Goal: Task Accomplishment & Management: Manage account settings

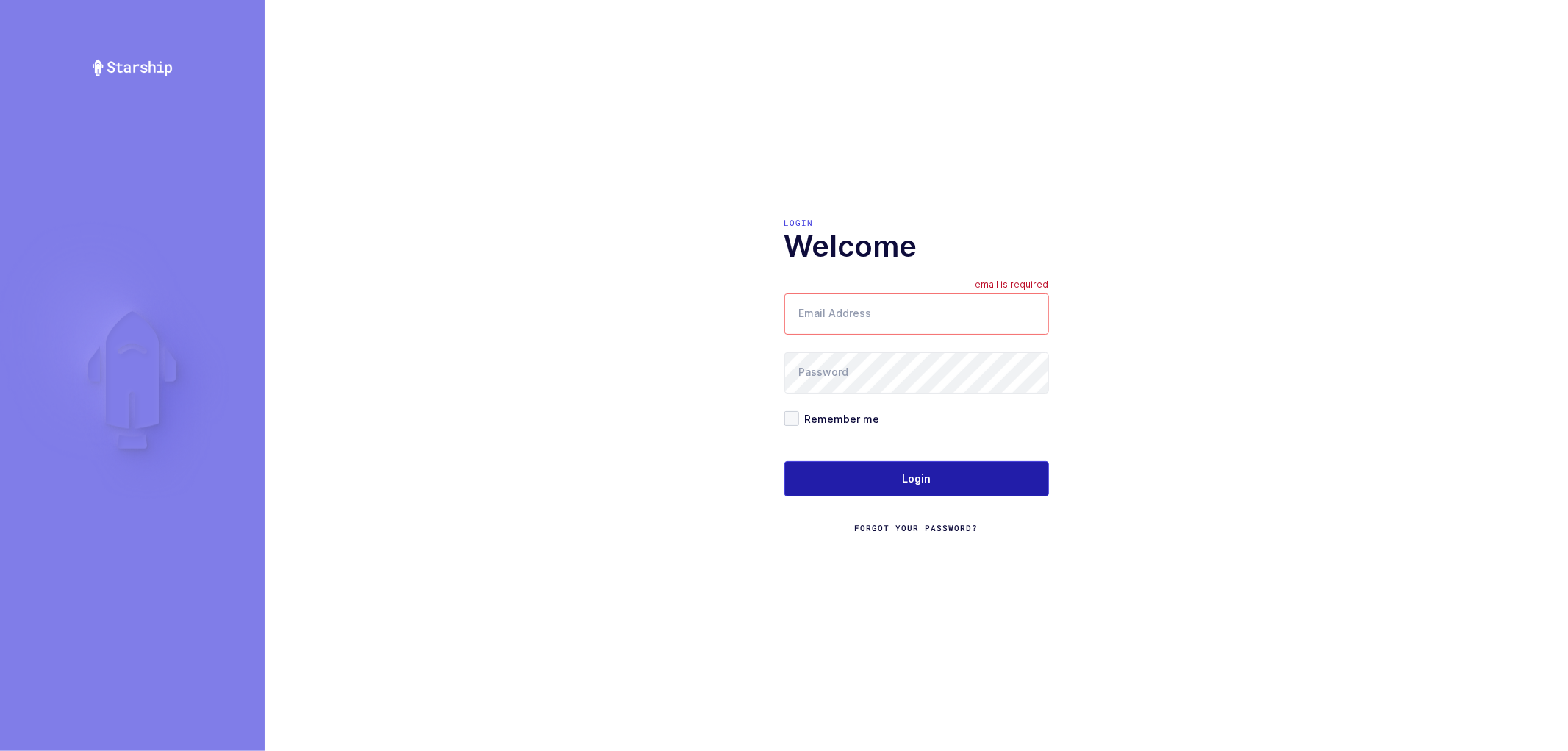
type input "nathan@janustrade.com"
click at [894, 478] on button "Login" at bounding box center [917, 478] width 265 height 35
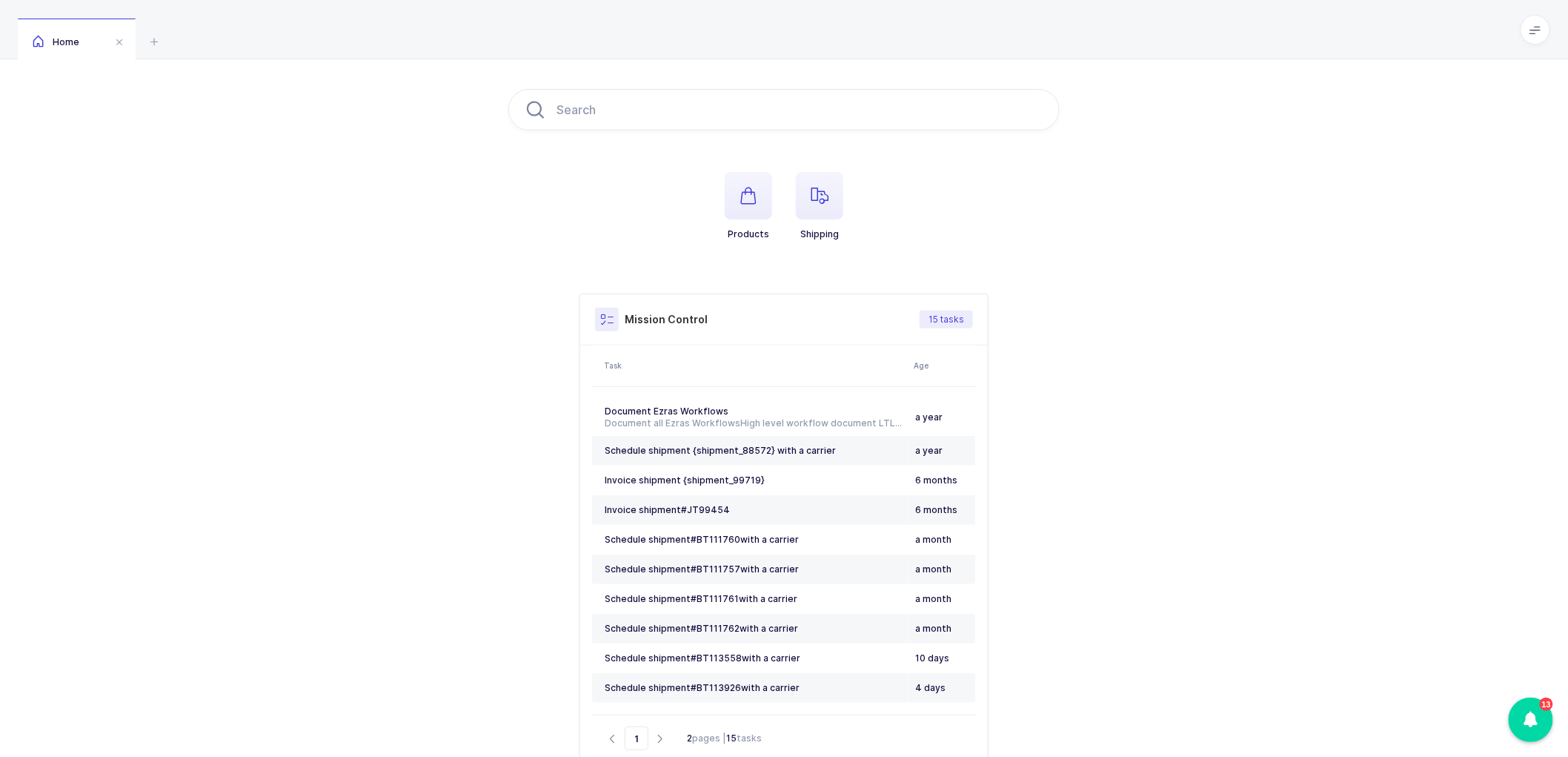
scroll to position [82, 0]
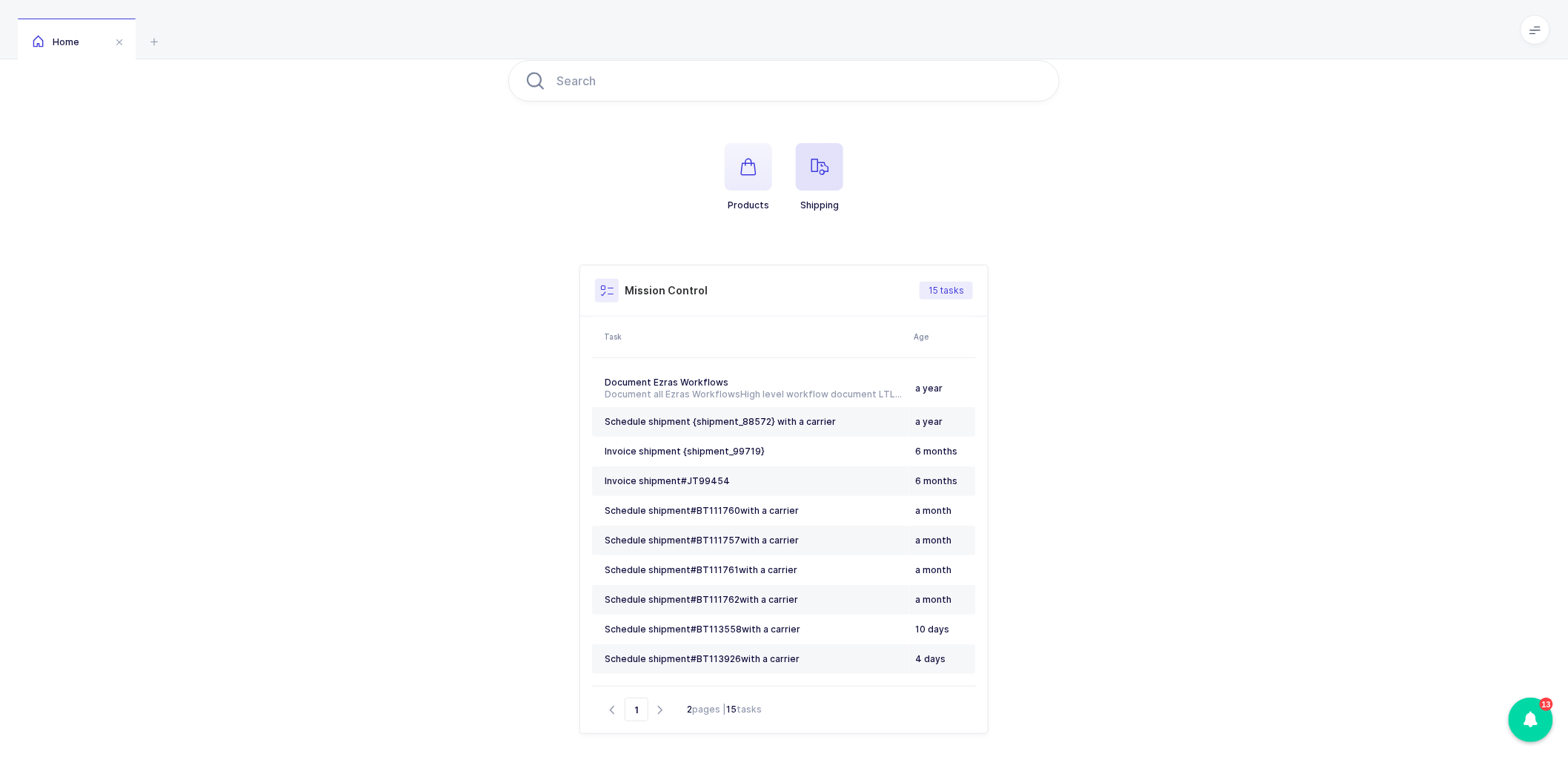
click at [812, 159] on icon "button" at bounding box center [819, 167] width 18 height 18
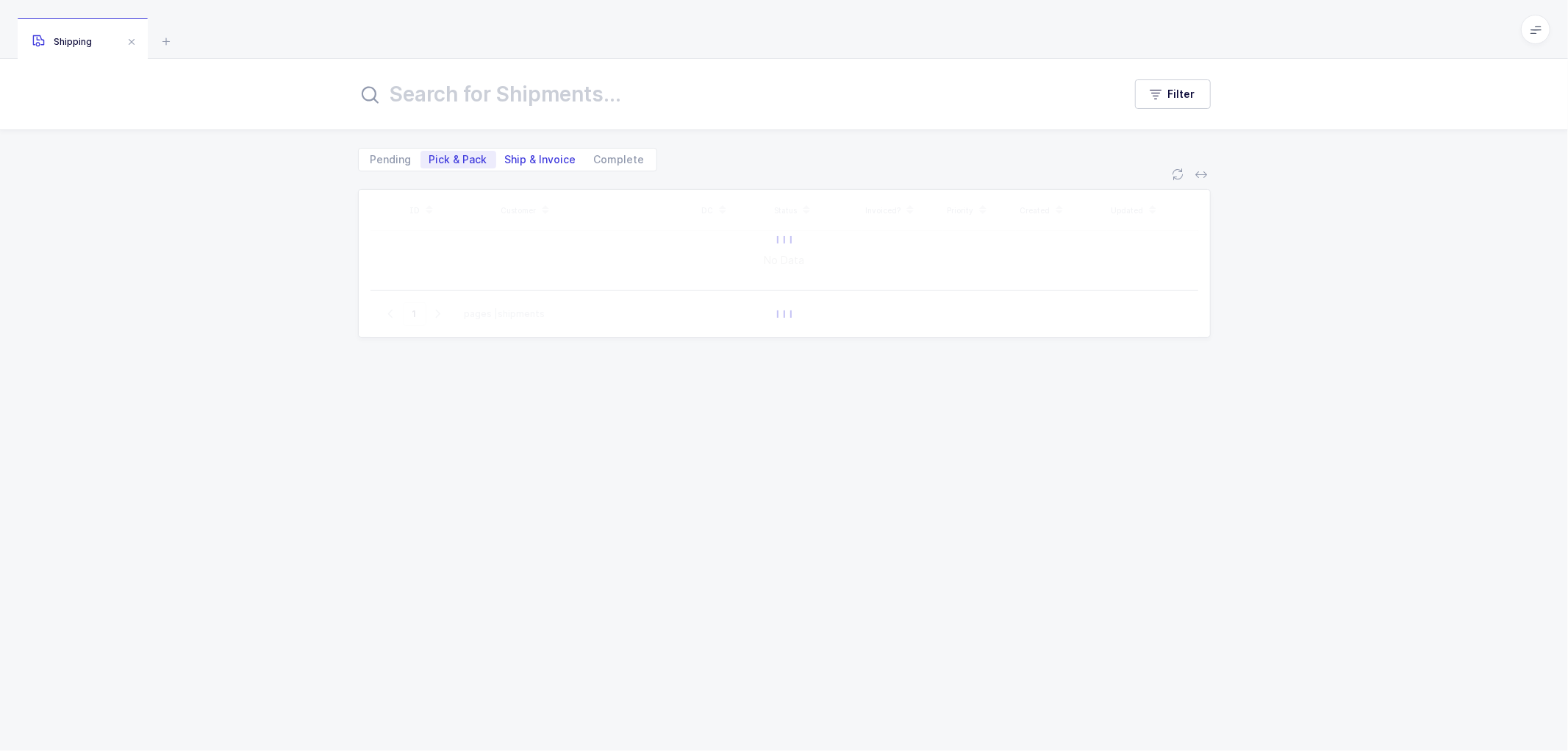
click at [525, 158] on span "Ship & Invoice" at bounding box center [540, 159] width 71 height 10
click at [506, 158] on input "Ship & Invoice" at bounding box center [501, 155] width 9 height 9
radio input "true"
radio input "false"
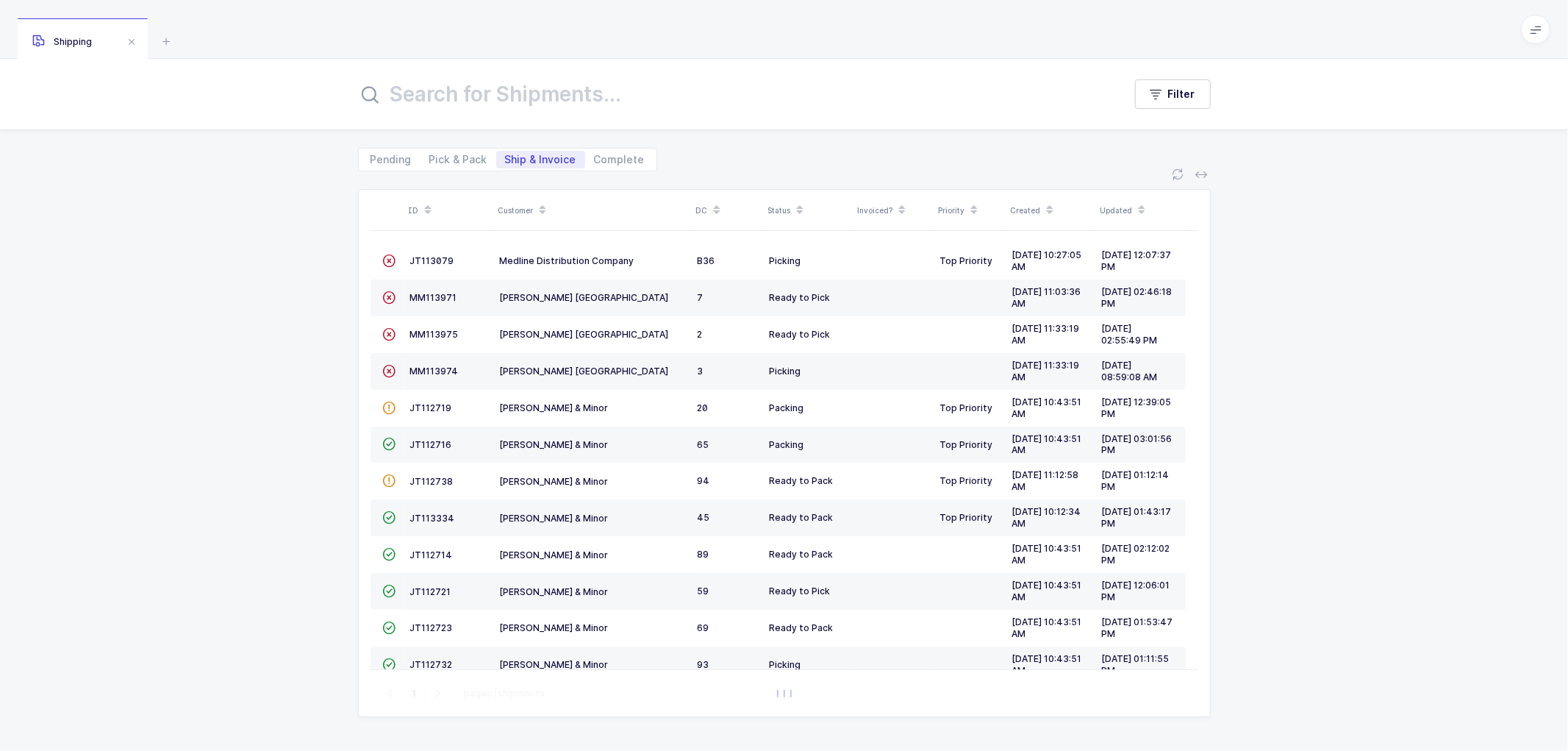
click at [539, 202] on icon at bounding box center [543, 205] width 7 height 7
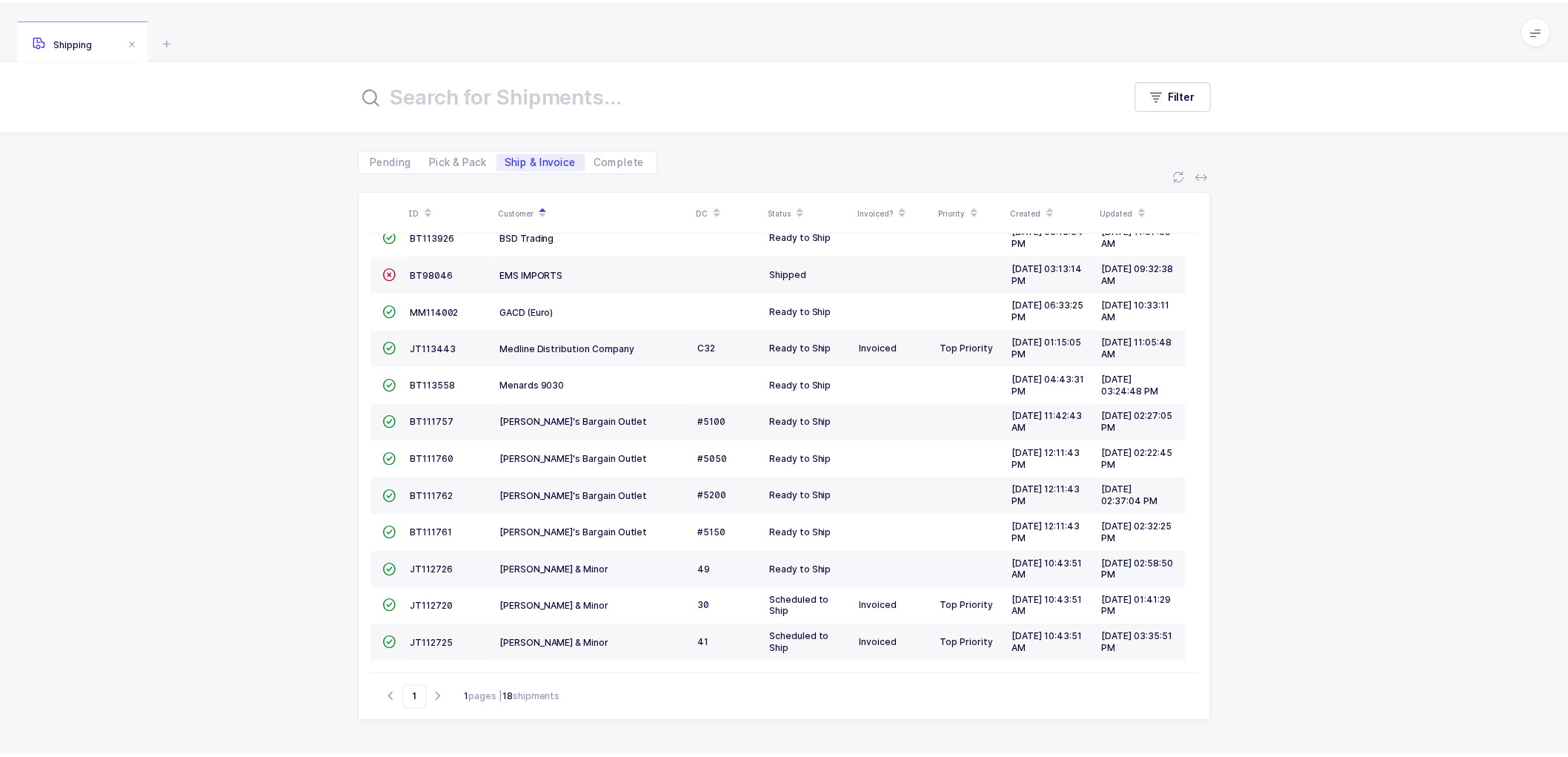
scroll to position [250, 0]
click at [426, 598] on td "JT112720" at bounding box center [452, 608] width 90 height 37
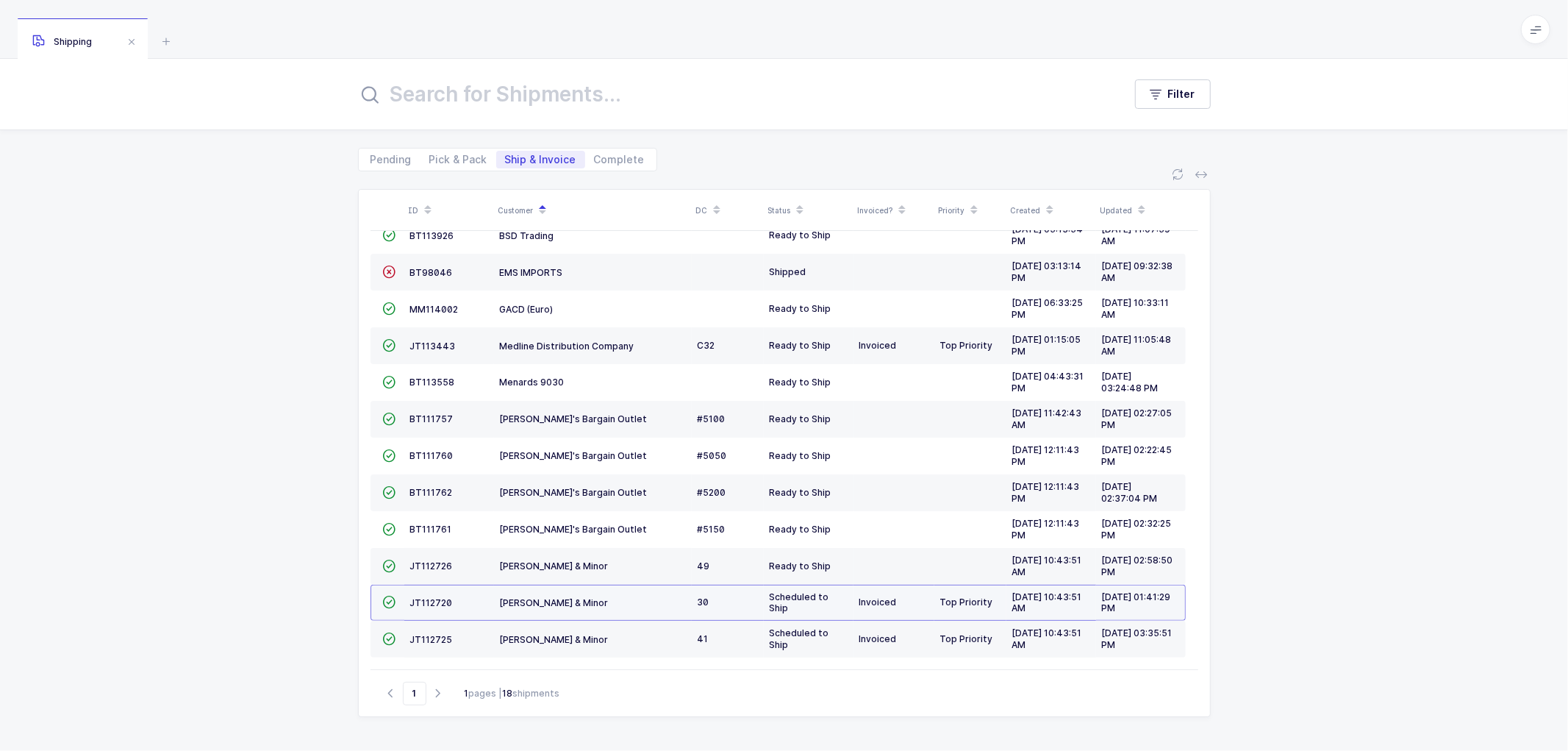
click at [428, 594] on td "JT112720" at bounding box center [449, 603] width 90 height 37
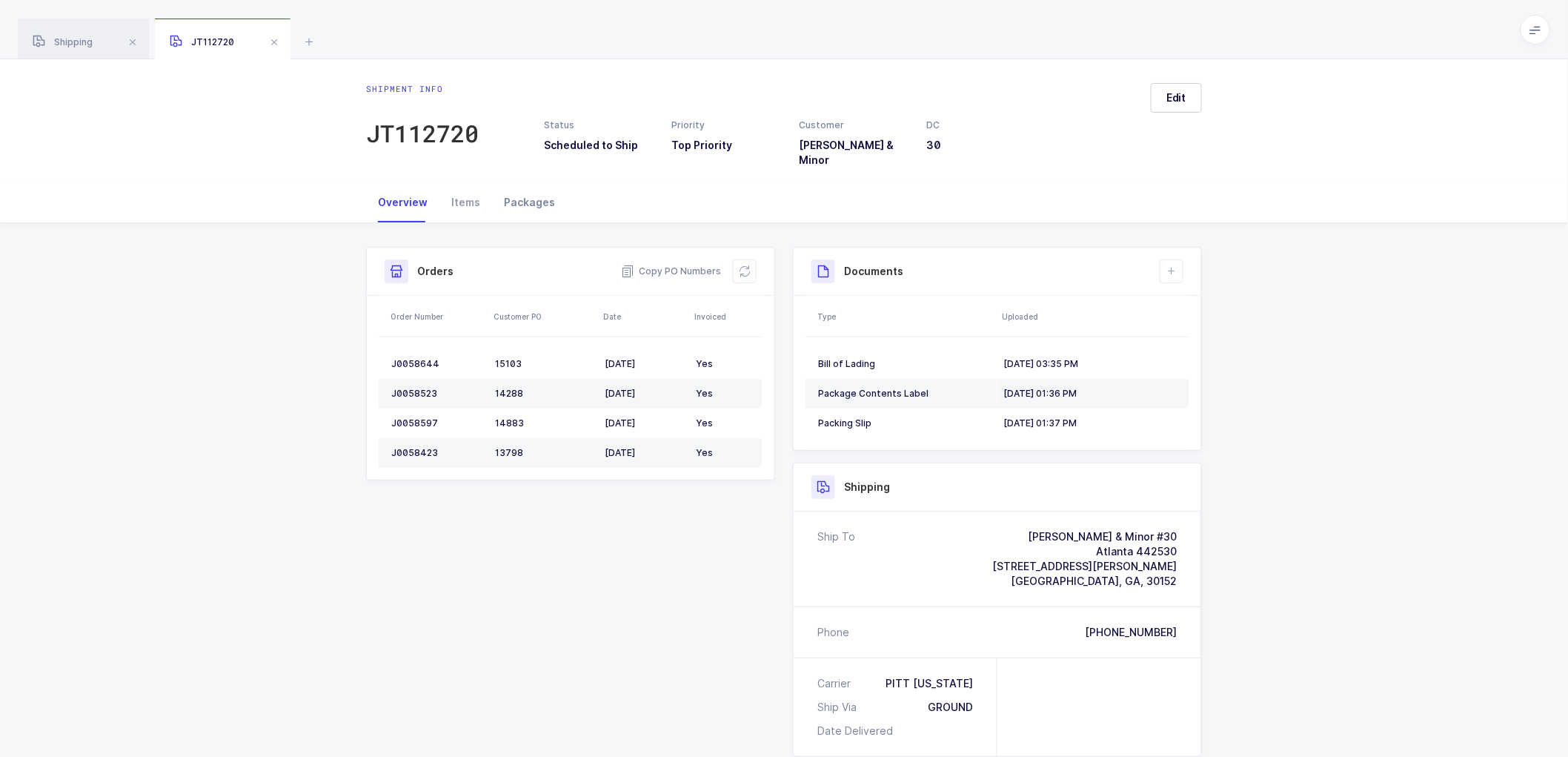
click at [515, 193] on div "Packages" at bounding box center [529, 202] width 74 height 40
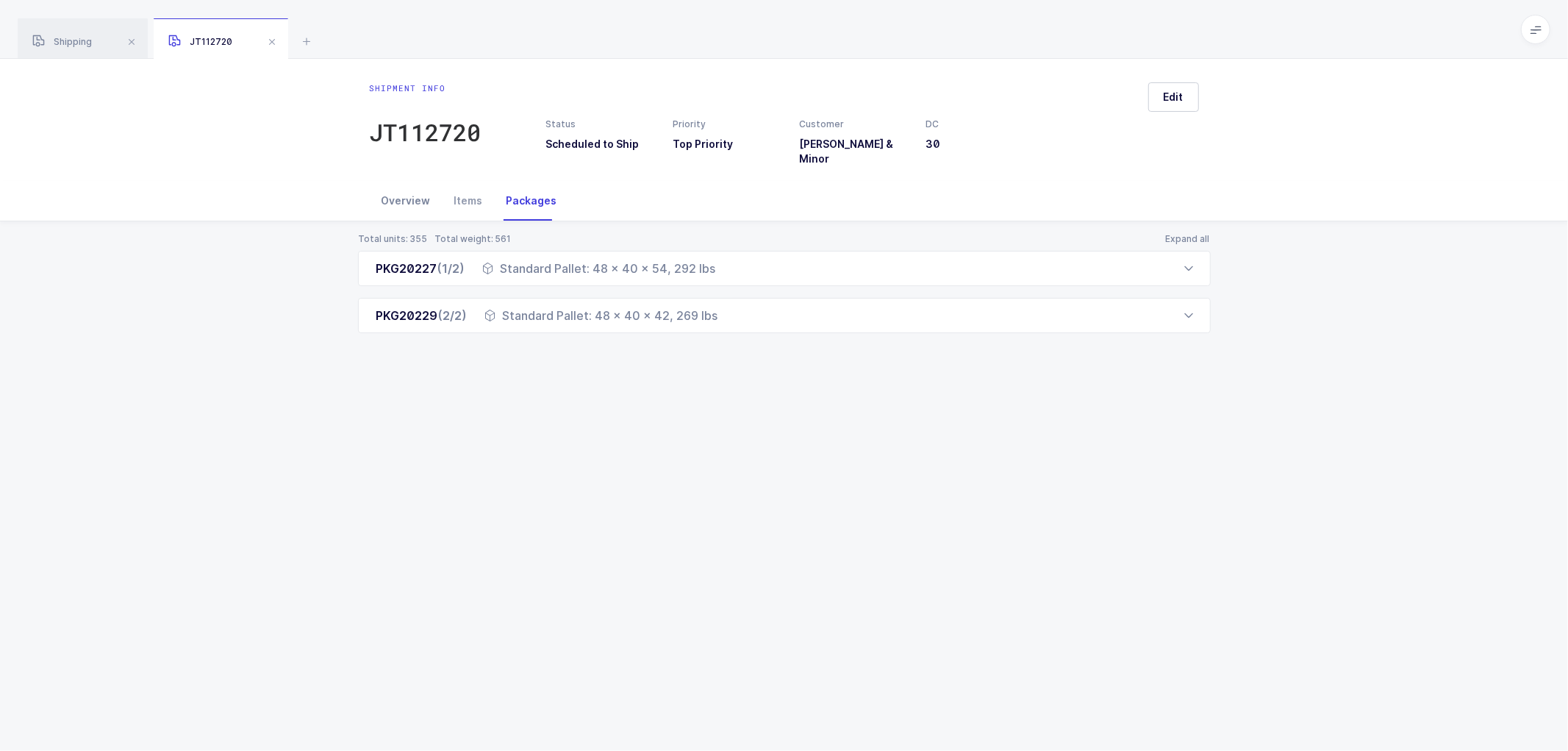
click at [406, 187] on div "Overview" at bounding box center [405, 200] width 73 height 40
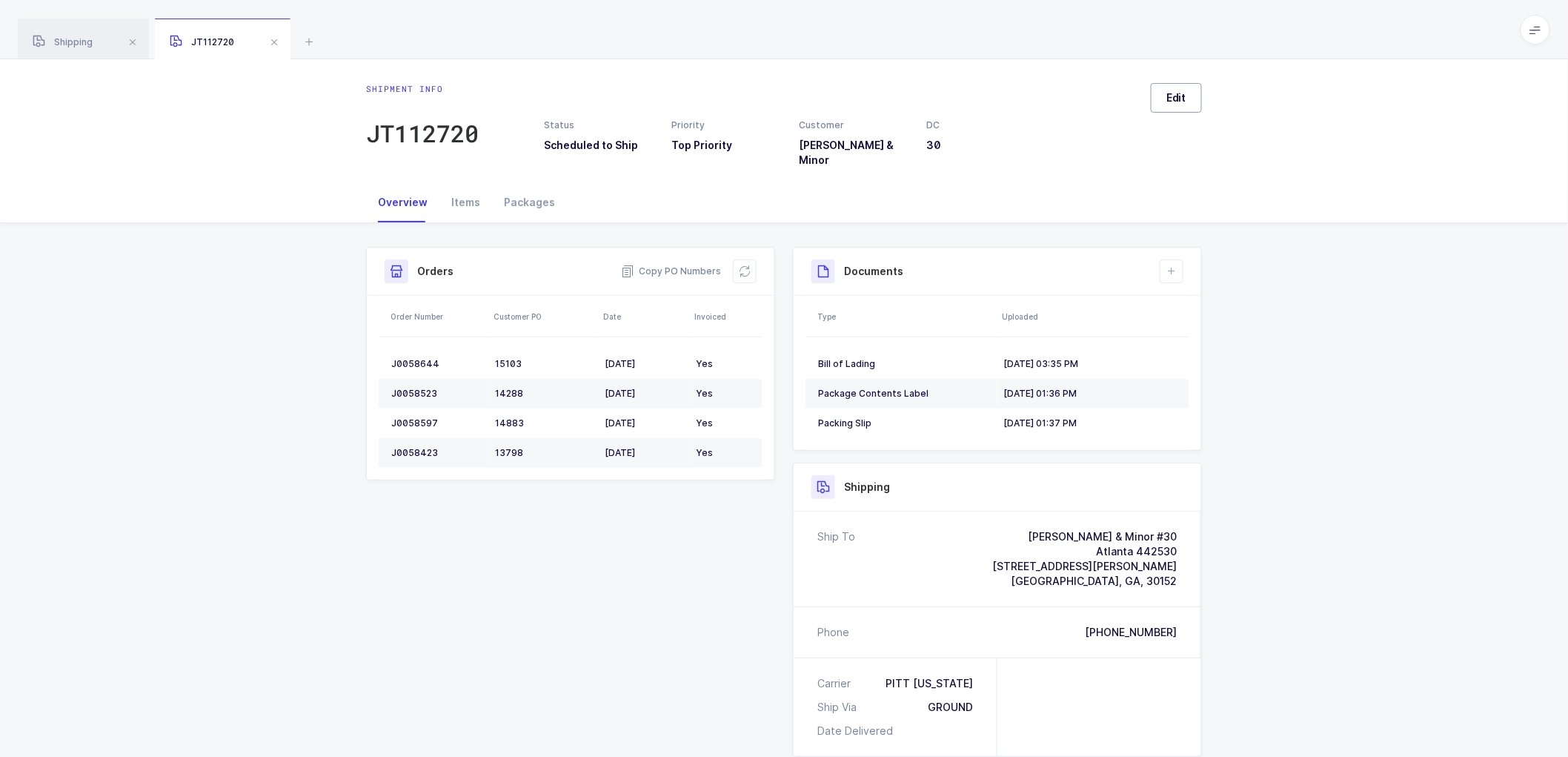
click at [1188, 95] on button "Edit" at bounding box center [1176, 98] width 51 height 30
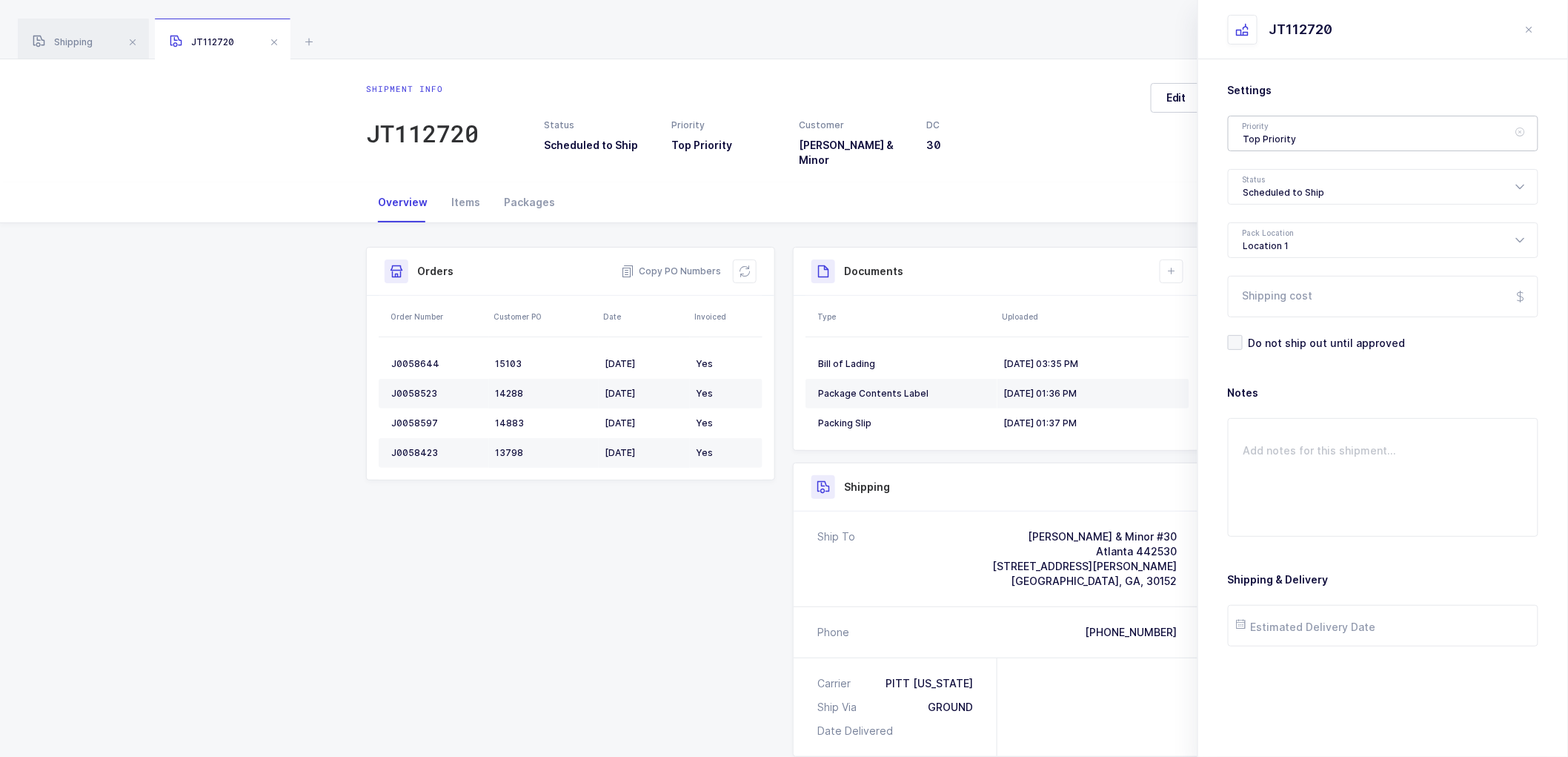
click at [1264, 135] on div "Top Priority" at bounding box center [1383, 133] width 311 height 35
click at [1146, 161] on div "Shipment info JT112720 Status Scheduled to Ship Priority Top Priority Customer …" at bounding box center [784, 121] width 1568 height 123
click at [1264, 182] on div "Scheduled to Ship" at bounding box center [1383, 187] width 311 height 35
drag, startPoint x: 1268, startPoint y: 293, endPoint x: 1318, endPoint y: 408, distance: 125.4
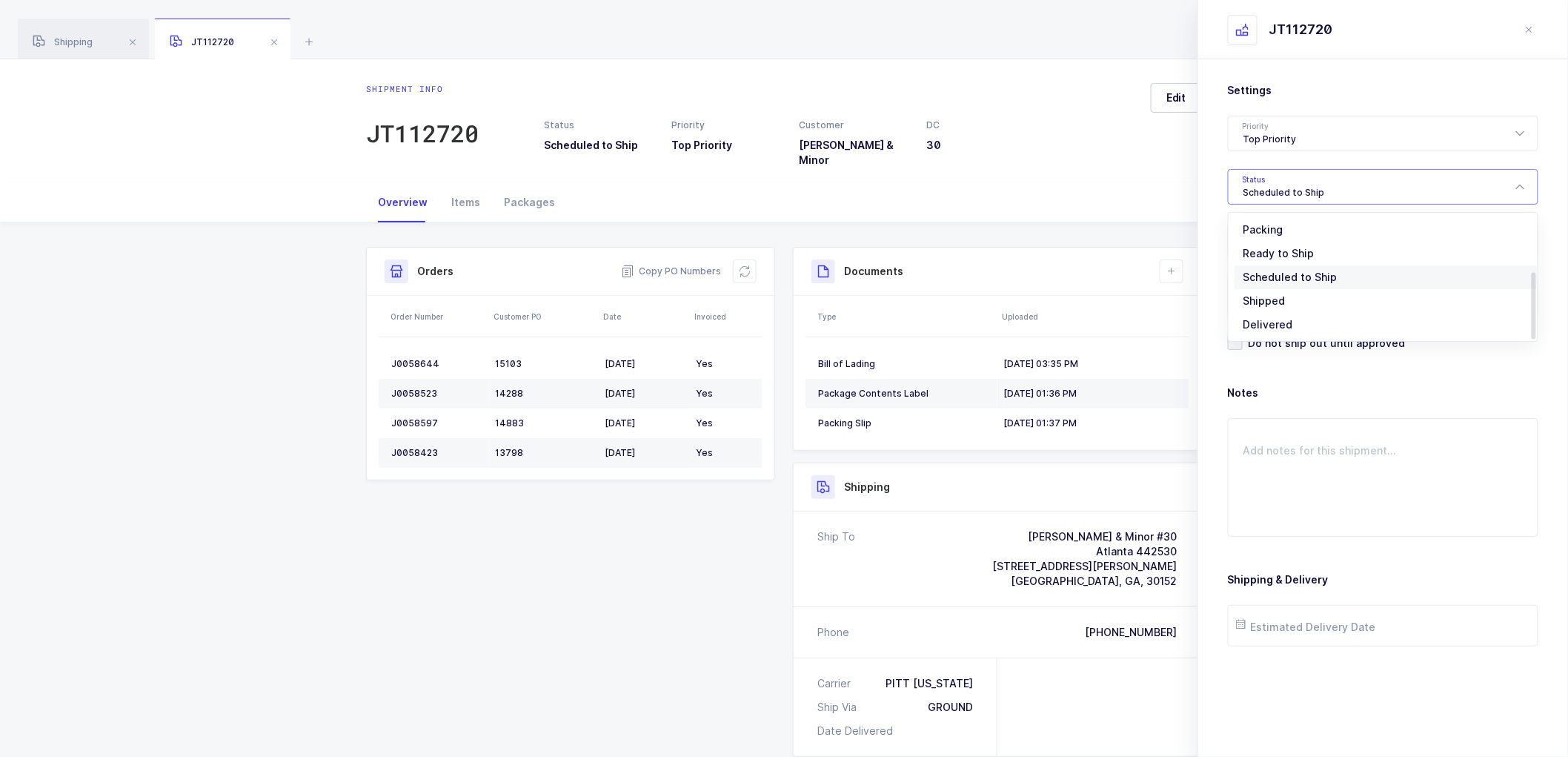
click at [1268, 294] on span "Shipped" at bounding box center [1264, 301] width 42 height 13
type input "Shipped"
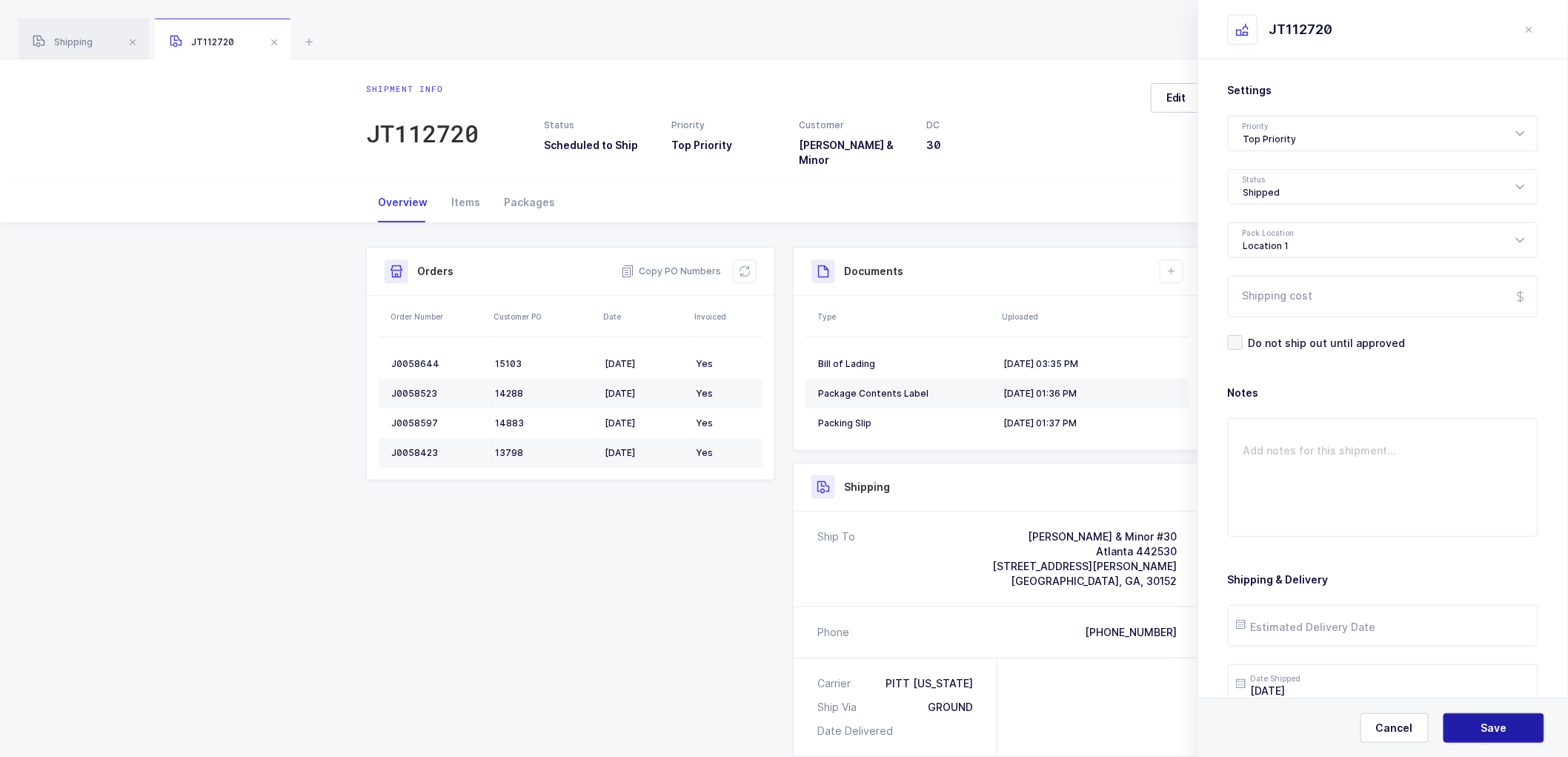
click at [1468, 724] on button "Save" at bounding box center [1494, 728] width 101 height 30
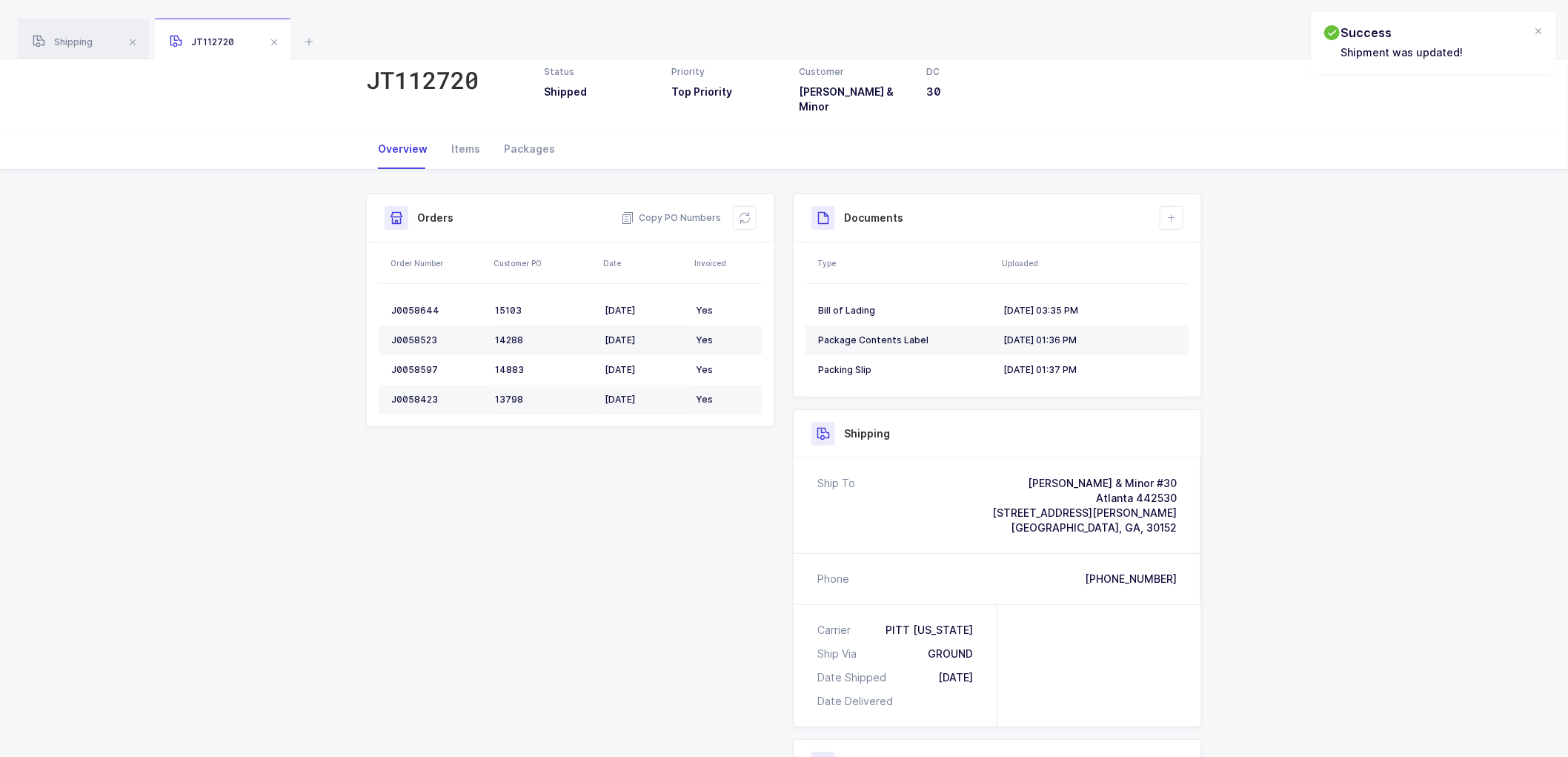
scroll to position [82, 0]
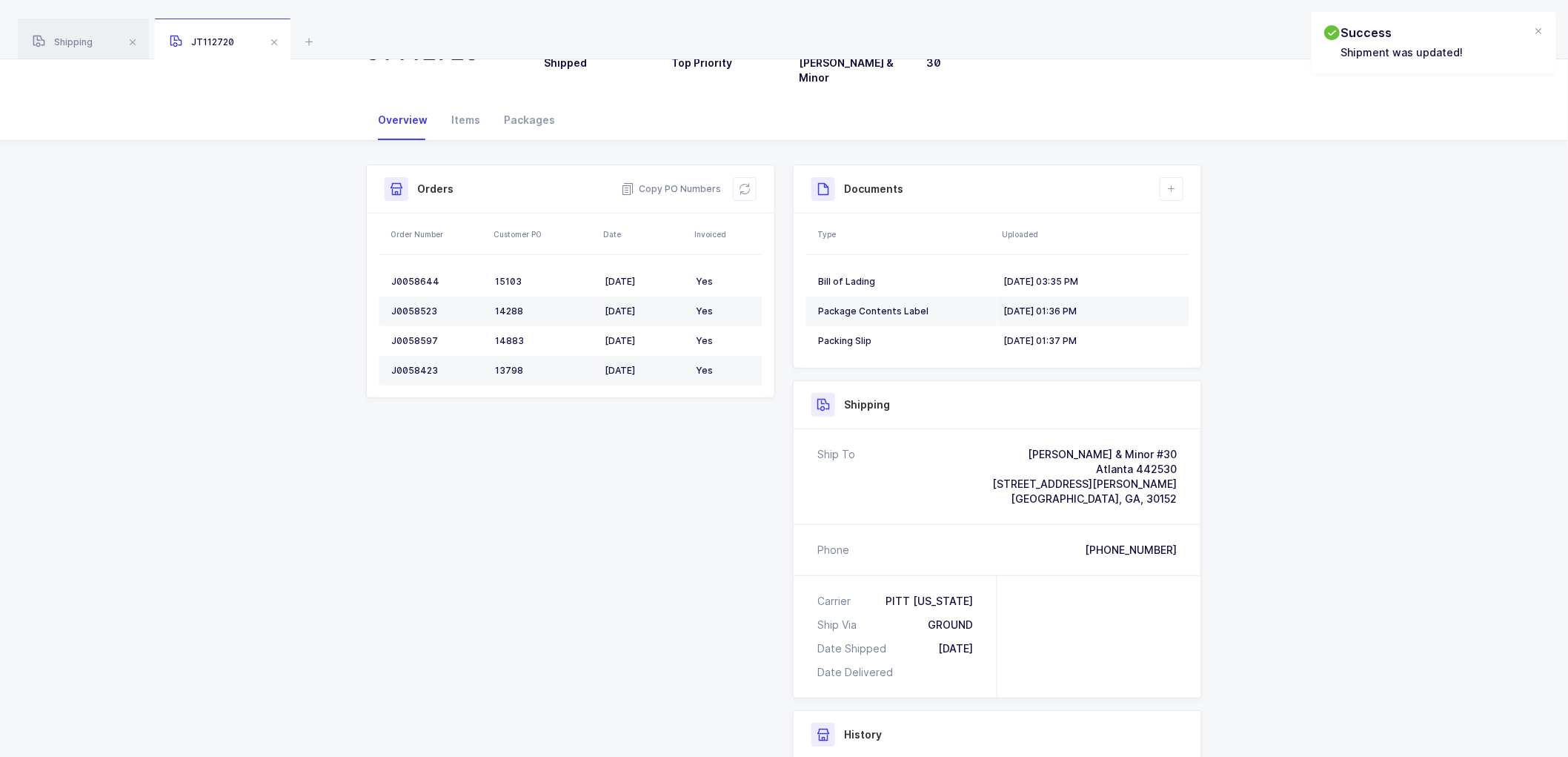
click at [715, 416] on div "Shipment Info Shipment Number JT112720 Status Shipped Priority Top Priority Cus…" at bounding box center [784, 562] width 853 height 795
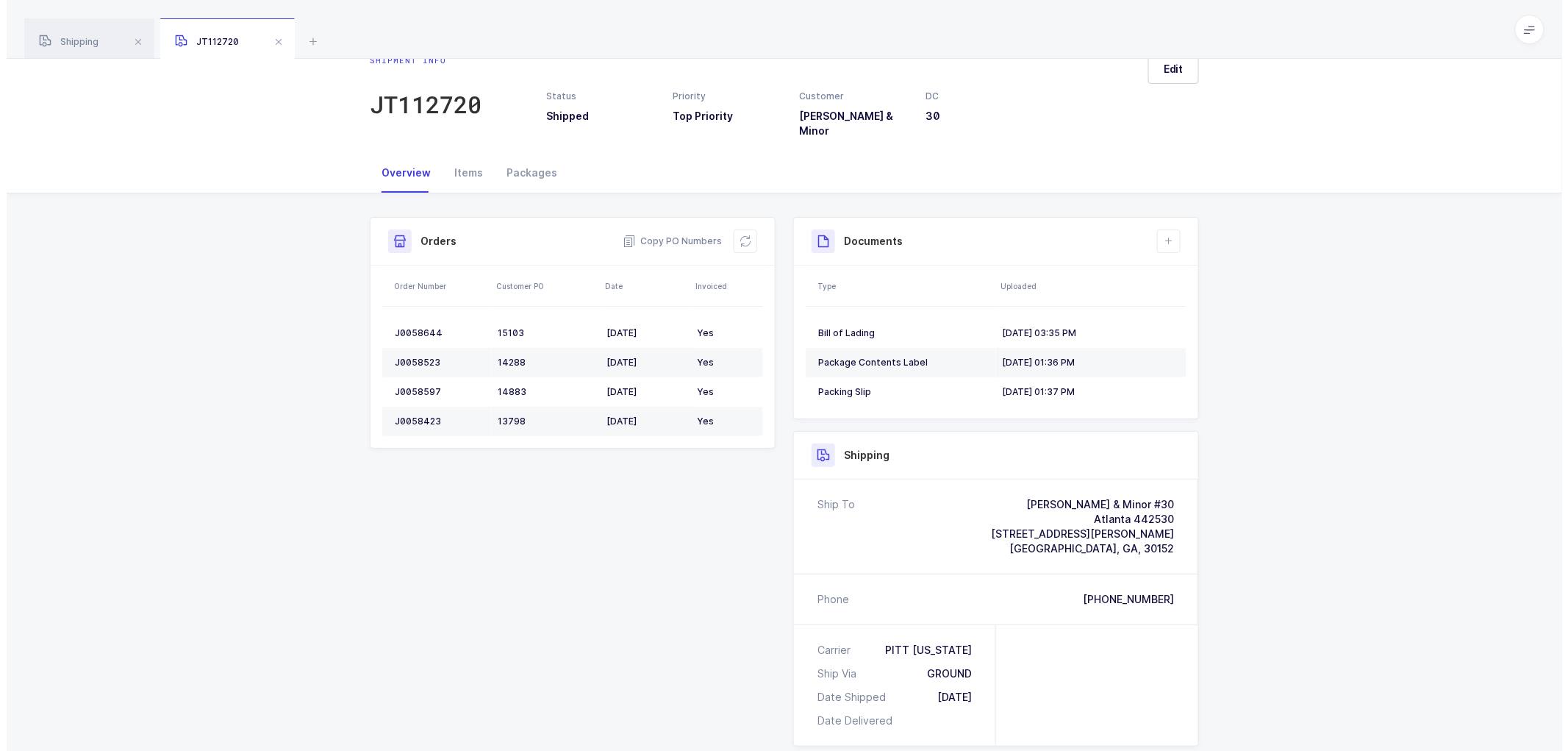
scroll to position [0, 0]
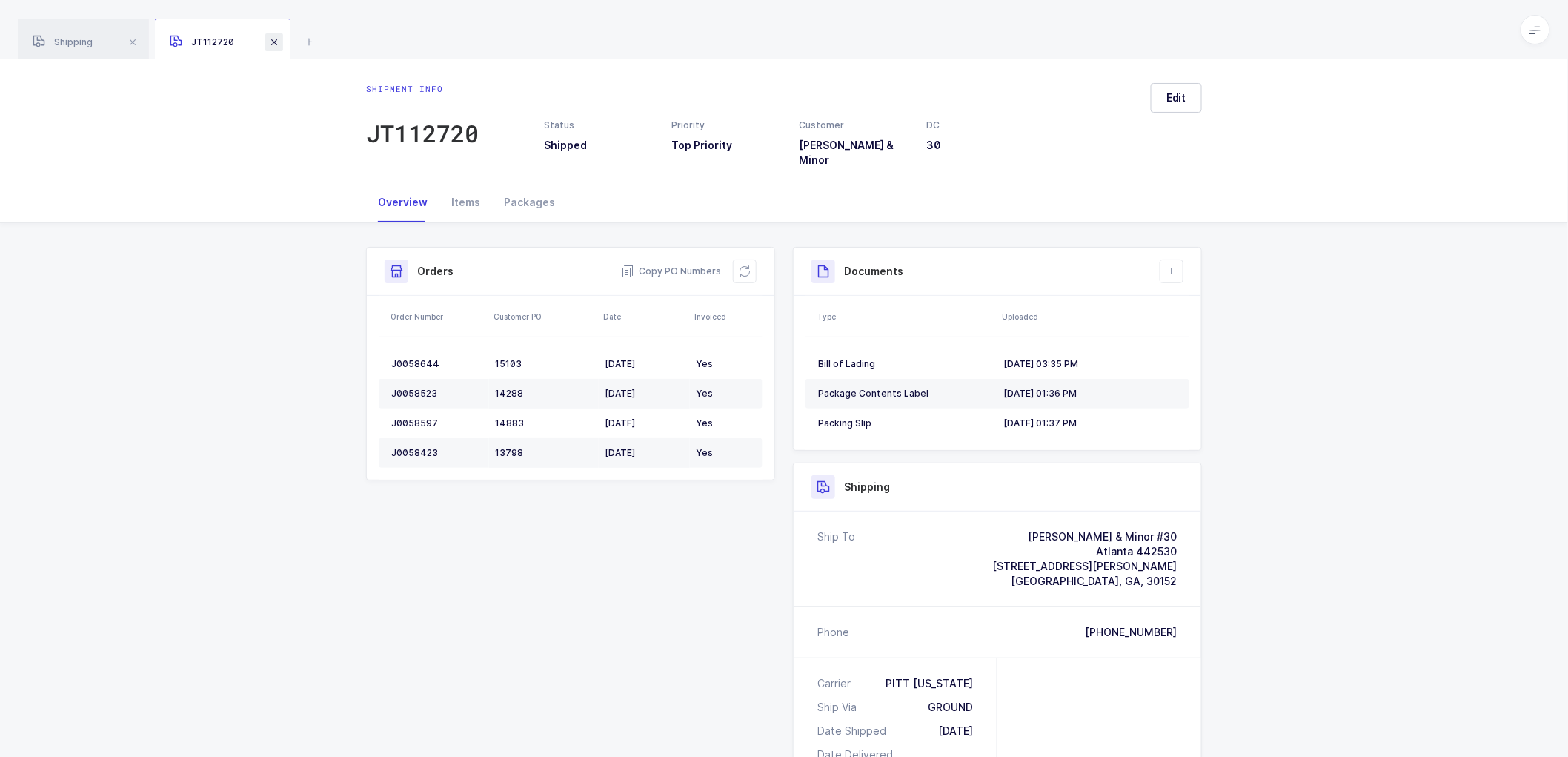
click at [275, 42] on span at bounding box center [274, 42] width 18 height 18
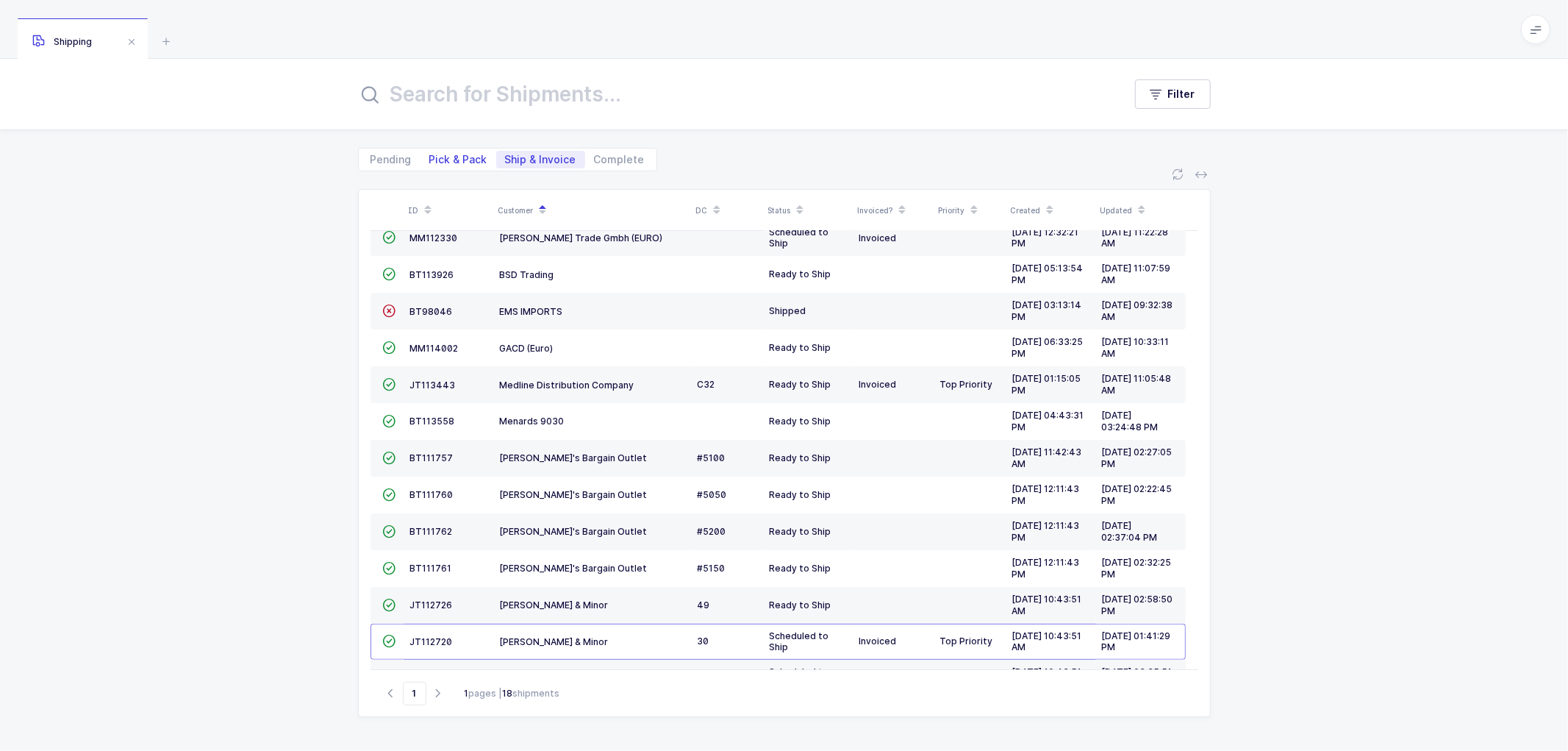
click at [446, 154] on span "Pick & Pack" at bounding box center [458, 159] width 58 height 10
click at [430, 154] on input "Pick & Pack" at bounding box center [425, 155] width 9 height 9
radio input "true"
radio input "false"
